Goal: Task Accomplishment & Management: Manage account settings

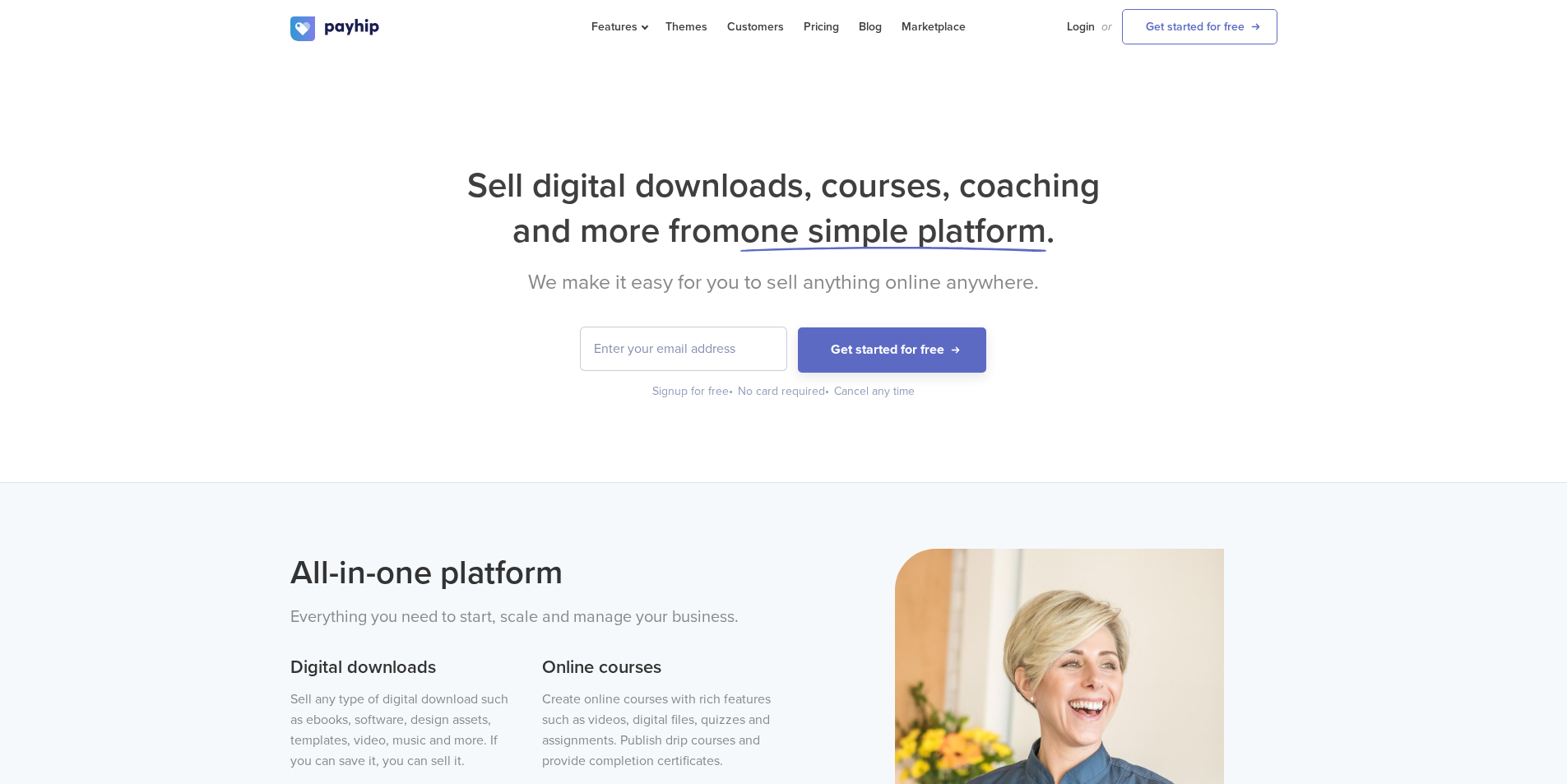
click at [1346, 413] on div "Sell digital downloads, courses, coaching and more from one simple platform . W…" at bounding box center [784, 268] width 1567 height 426
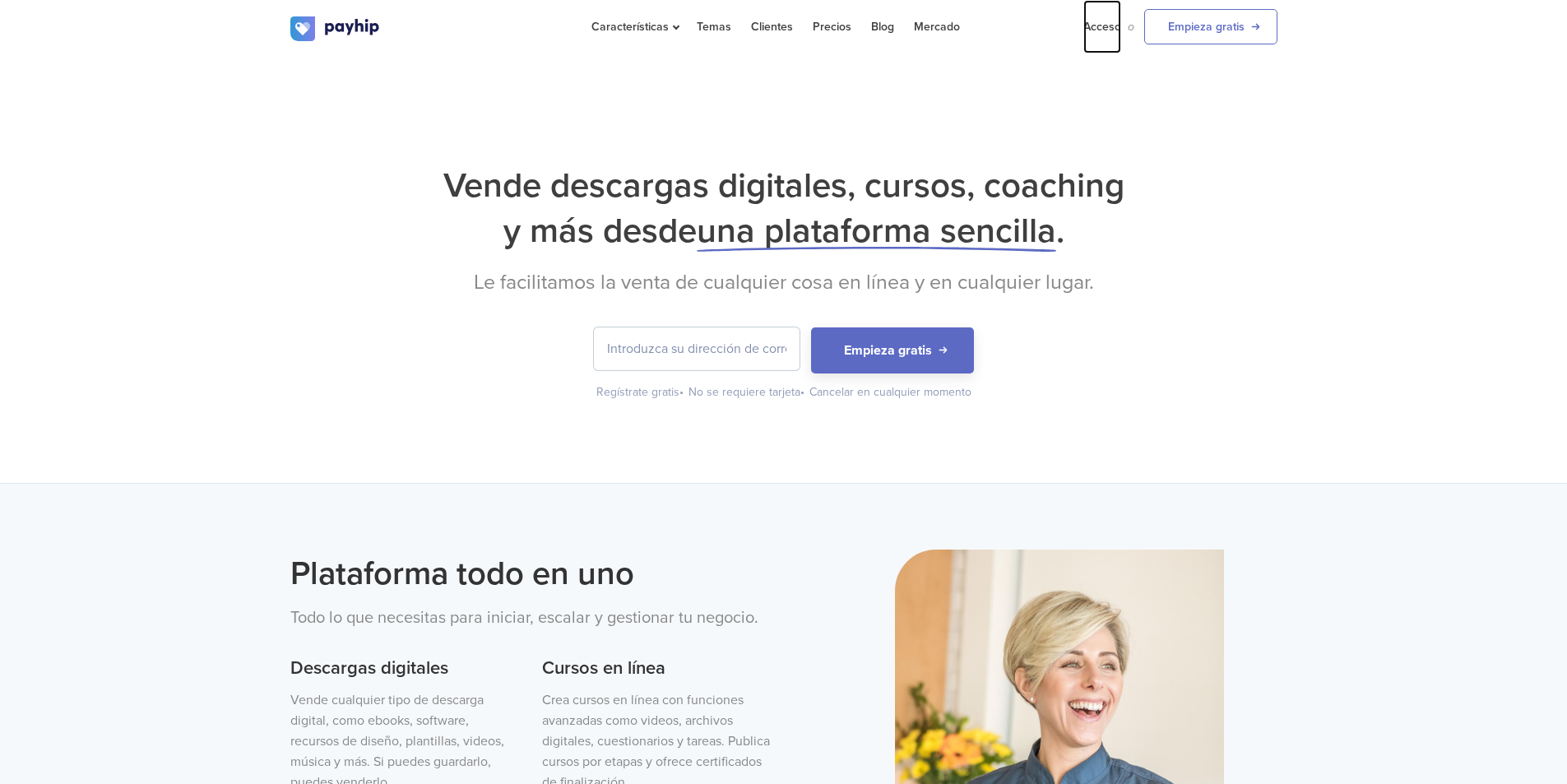
click at [1103, 26] on font "Acceso" at bounding box center [1102, 27] width 38 height 14
click at [1098, 26] on font "Acceso" at bounding box center [1102, 27] width 38 height 14
